Goal: Information Seeking & Learning: Learn about a topic

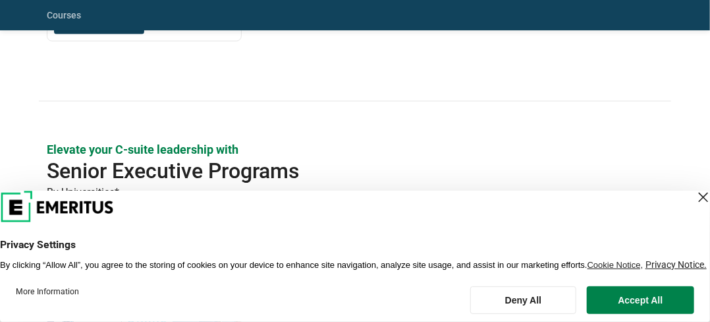
scroll to position [593, 0]
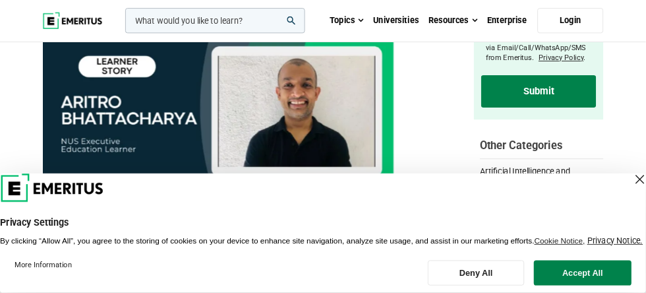
scroll to position [264, 0]
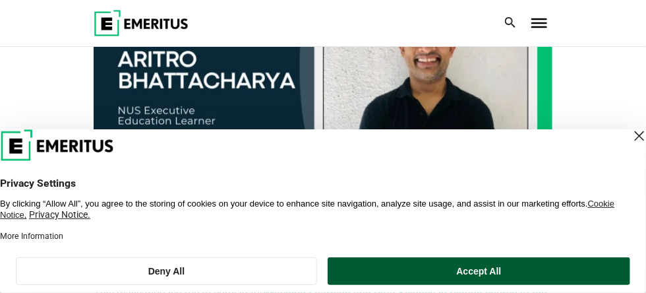
click at [418, 274] on button "Accept All" at bounding box center [479, 271] width 302 height 28
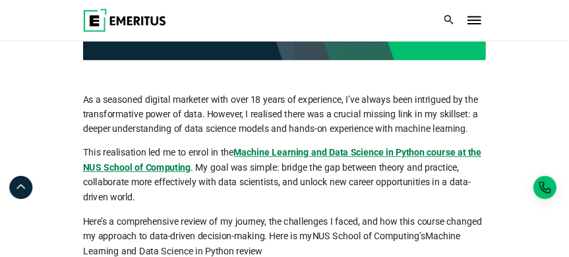
scroll to position [383, 0]
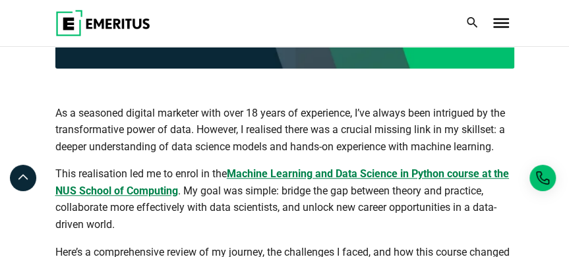
click at [281, 175] on b "Machine Learning and Data Science in Python course at the NUS School of Computi…" at bounding box center [281, 182] width 453 height 30
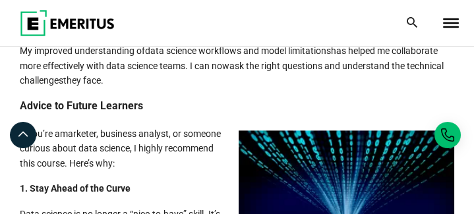
scroll to position [2306, 0]
